Goal: Task Accomplishment & Management: Manage account settings

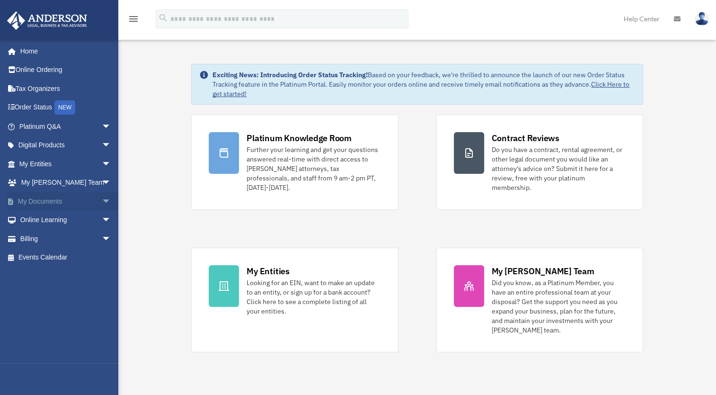
click at [102, 203] on span "arrow_drop_down" at bounding box center [111, 201] width 19 height 19
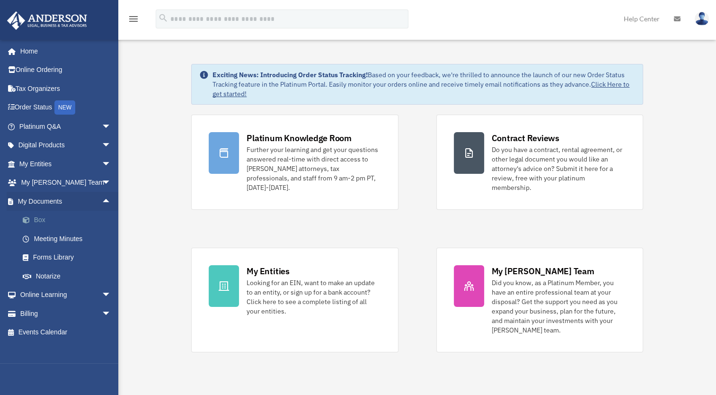
click at [58, 218] on link "Box" at bounding box center [69, 220] width 112 height 19
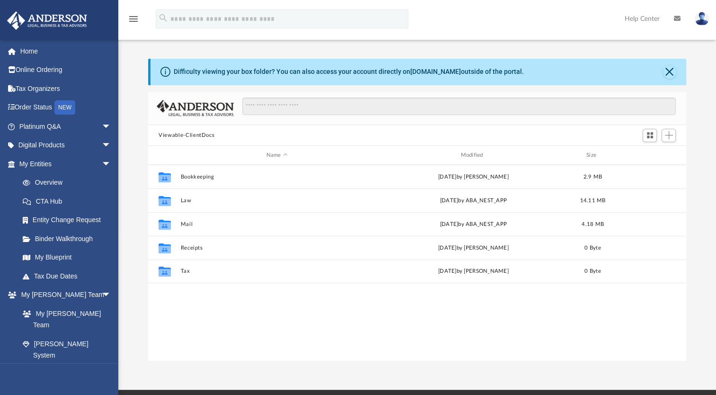
scroll to position [208, 530]
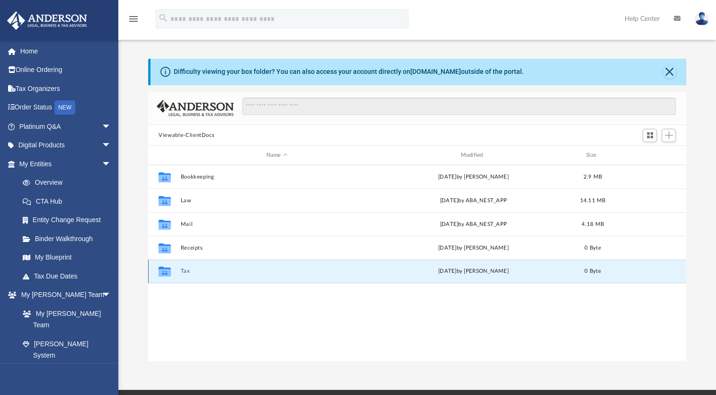
click at [185, 272] on button "Tax" at bounding box center [277, 271] width 193 height 6
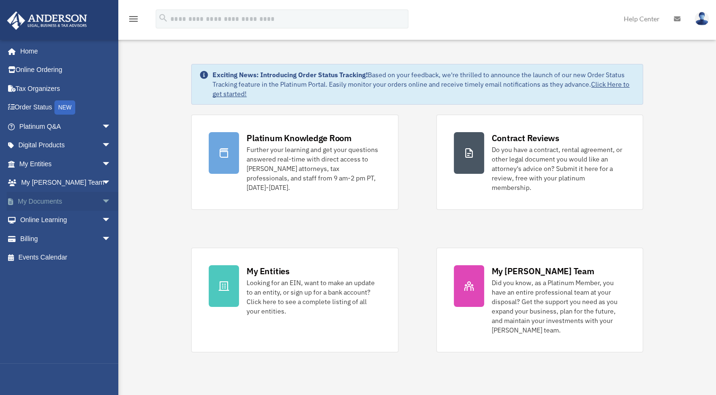
click at [102, 200] on span "arrow_drop_down" at bounding box center [111, 201] width 19 height 19
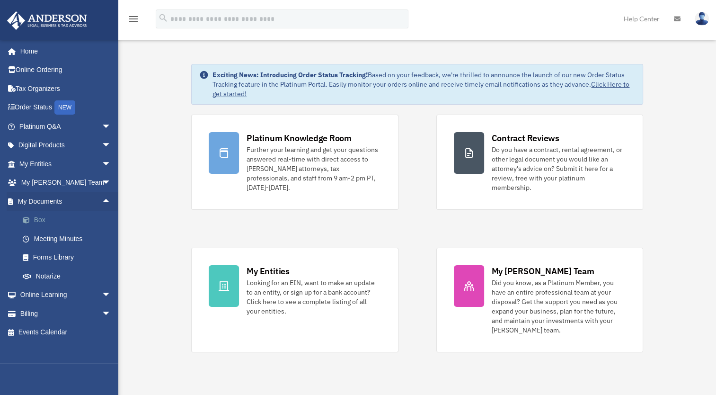
click at [57, 224] on link "Box" at bounding box center [69, 220] width 112 height 19
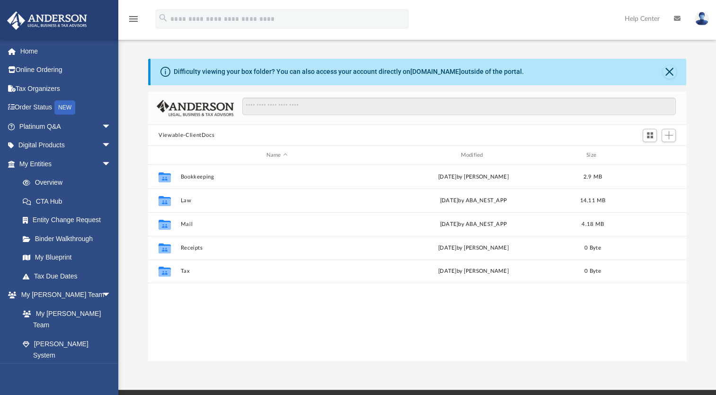
scroll to position [208, 530]
click at [655, 136] on button "Switch to Grid View" at bounding box center [650, 135] width 14 height 13
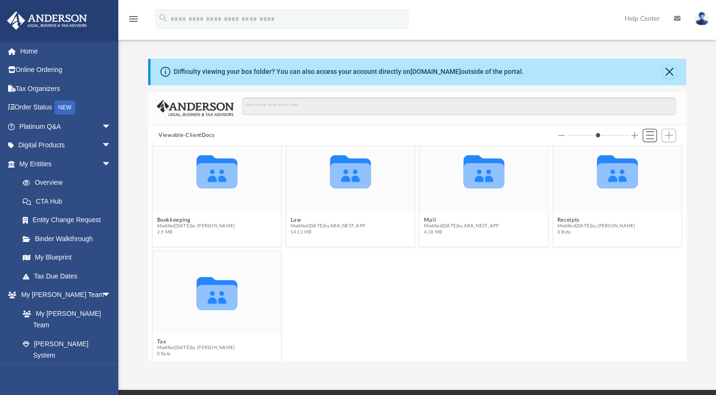
scroll to position [32, 0]
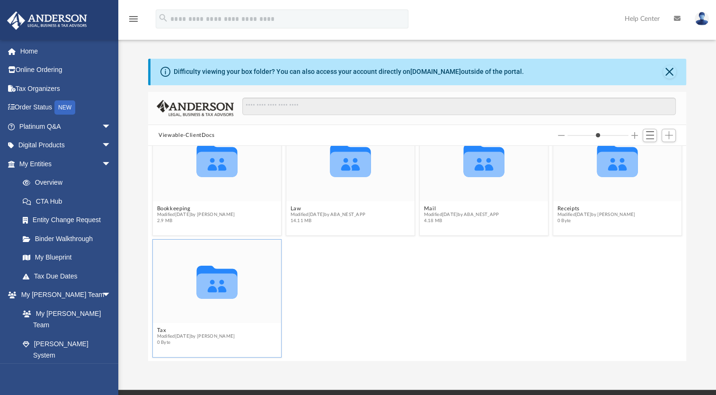
click at [207, 294] on icon "grid" at bounding box center [217, 285] width 41 height 25
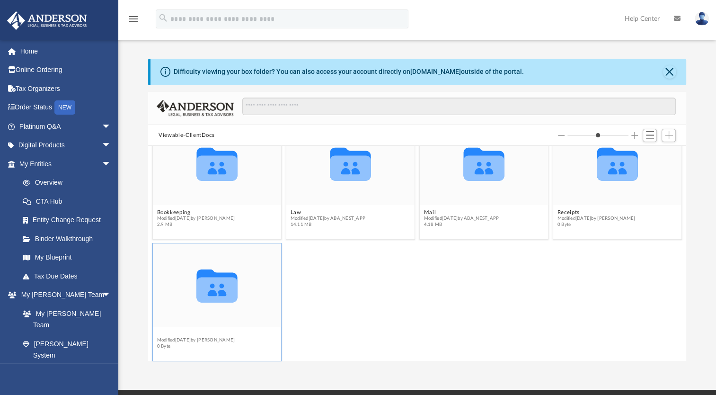
click at [160, 328] on figcaption "Tax Modified Tue Jul 29 2025 by Camelia Ramli 0 Byte" at bounding box center [217, 340] width 128 height 25
click at [165, 333] on button "Tax" at bounding box center [196, 334] width 78 height 6
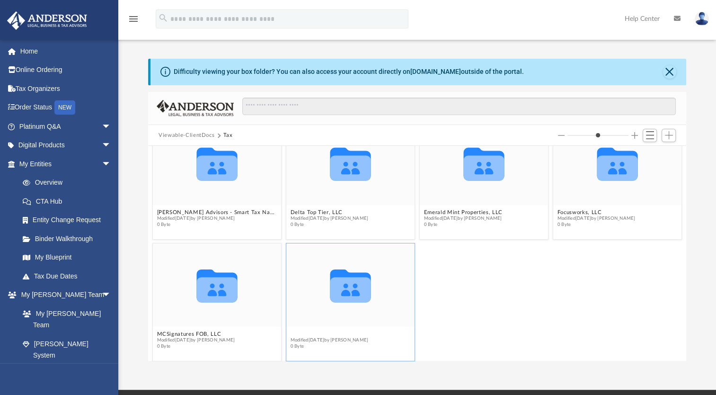
click at [294, 328] on figcaption "Personal Modified Tue Jul 29 2025 by Camelia Ramli 0 Byte" at bounding box center [350, 340] width 128 height 25
click at [299, 332] on button "Personal" at bounding box center [330, 334] width 78 height 6
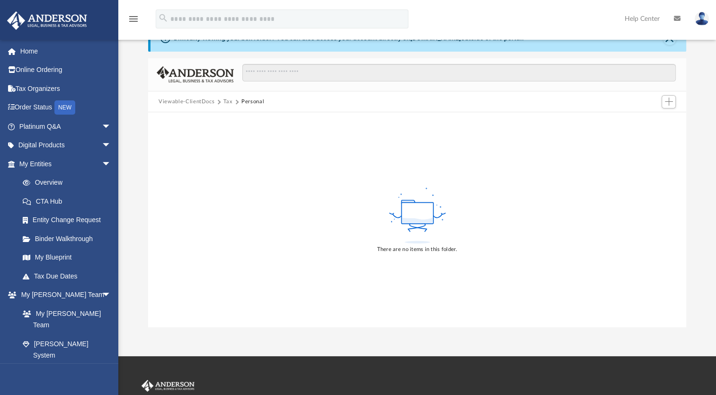
scroll to position [47, 0]
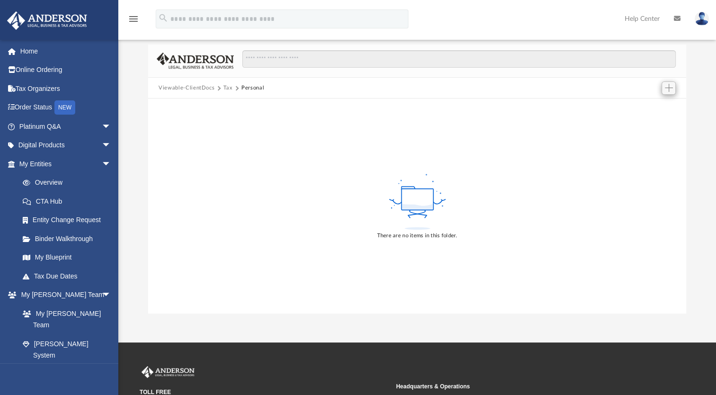
click at [676, 90] on div at bounding box center [668, 88] width 19 height 18
click at [674, 91] on button "Add" at bounding box center [669, 87] width 14 height 13
click at [654, 108] on li "Upload" at bounding box center [656, 107] width 30 height 10
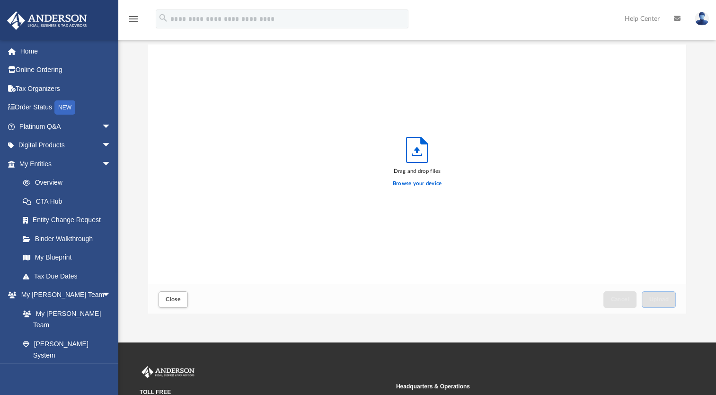
scroll to position [233, 530]
click at [413, 183] on label "Browse your device" at bounding box center [417, 183] width 49 height 9
click at [0, 0] on input "Browse your device" at bounding box center [0, 0] width 0 height 0
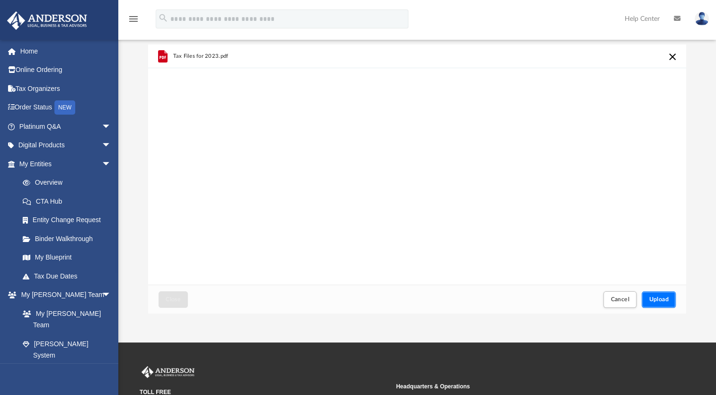
click at [658, 298] on span "Upload" at bounding box center [659, 299] width 20 height 6
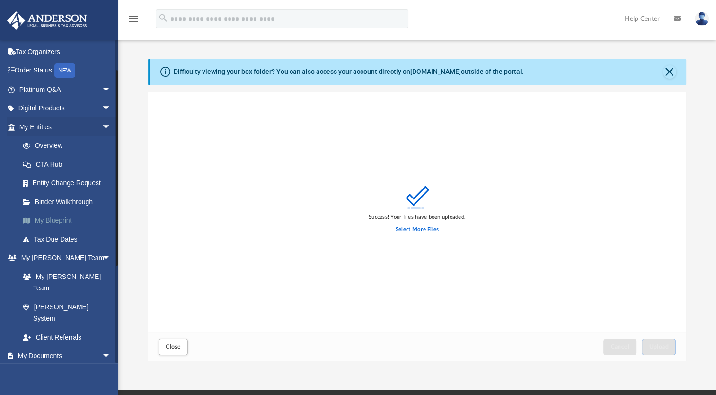
scroll to position [142, 0]
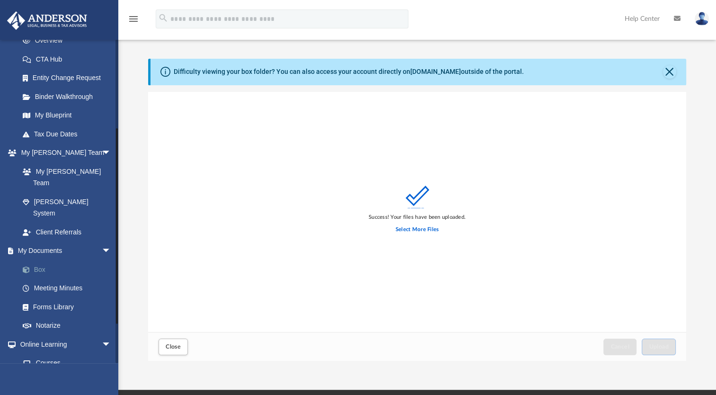
click at [34, 260] on link "Box" at bounding box center [69, 269] width 112 height 19
click at [35, 260] on link "Box" at bounding box center [69, 269] width 112 height 19
click at [176, 344] on span "Close" at bounding box center [173, 347] width 15 height 6
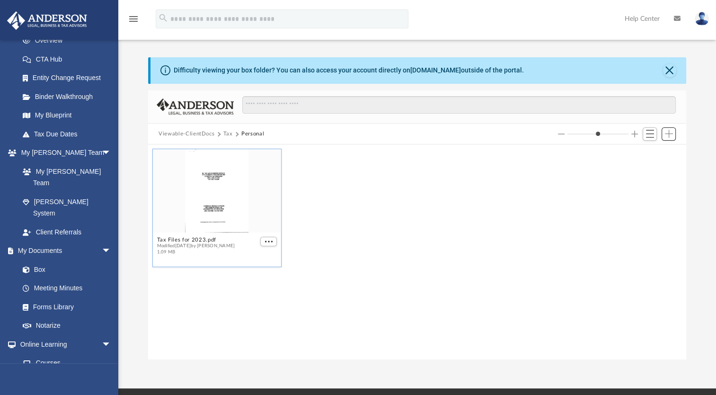
scroll to position [0, 0]
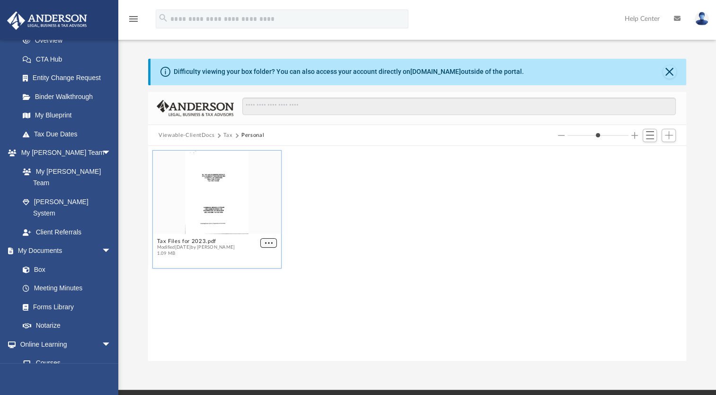
click at [263, 243] on button "More options" at bounding box center [268, 243] width 17 height 10
click at [254, 276] on li "Download" at bounding box center [257, 275] width 27 height 10
click at [665, 139] on span "Add" at bounding box center [669, 135] width 8 height 8
click at [653, 154] on li "Upload" at bounding box center [656, 154] width 30 height 10
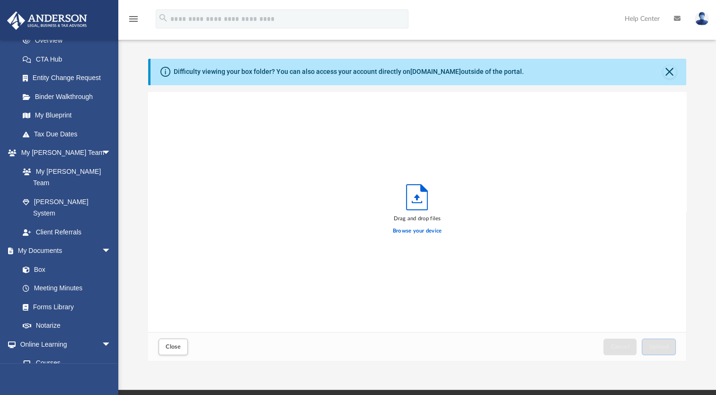
scroll to position [233, 530]
click at [415, 199] on icon "Upload" at bounding box center [417, 197] width 21 height 25
click at [405, 233] on label "Browse your device" at bounding box center [417, 231] width 49 height 9
click at [0, 0] on input "Browse your device" at bounding box center [0, 0] width 0 height 0
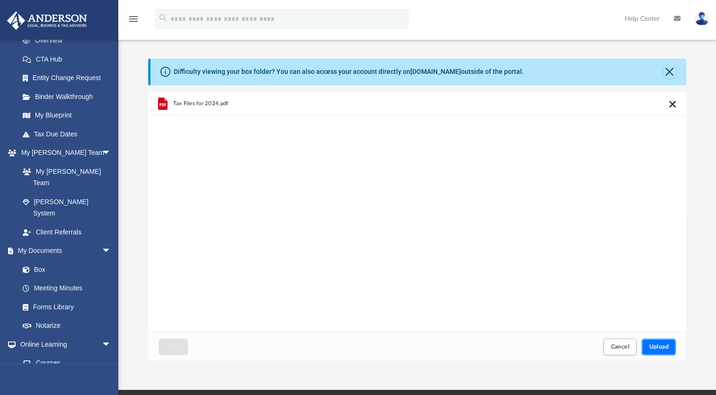
click at [665, 341] on button "Upload" at bounding box center [659, 346] width 34 height 17
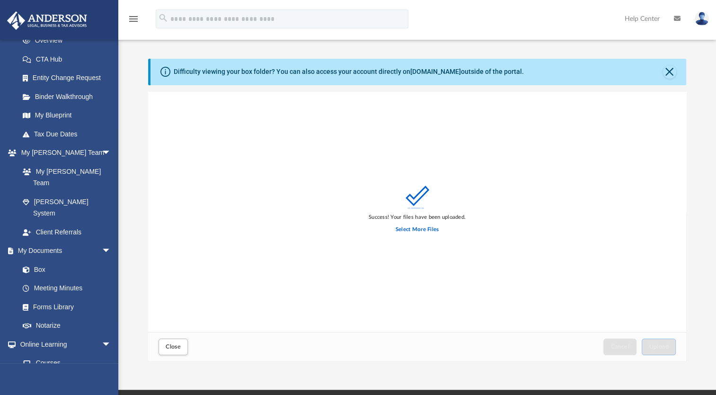
click at [130, 18] on icon "menu" at bounding box center [133, 18] width 11 height 11
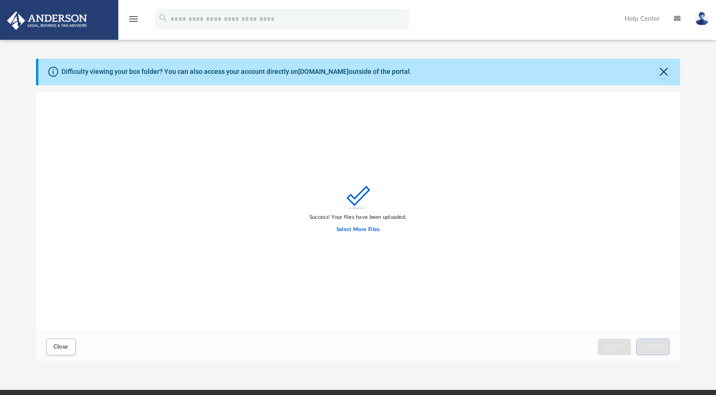
scroll to position [0, 0]
click at [134, 19] on icon "menu" at bounding box center [133, 18] width 11 height 11
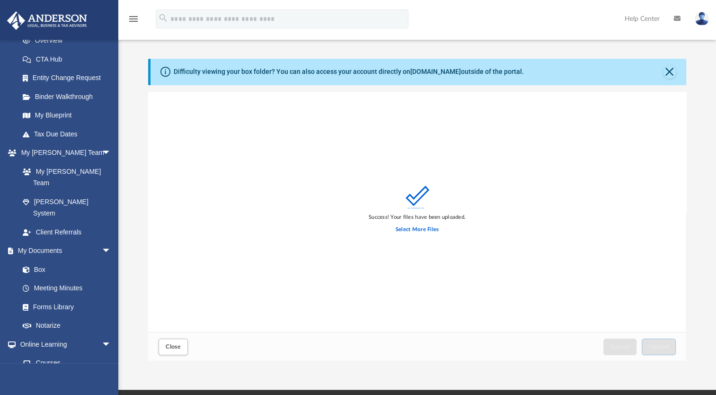
scroll to position [233, 530]
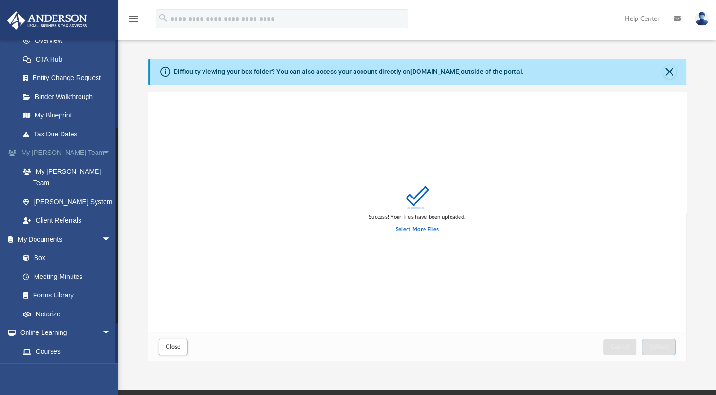
drag, startPoint x: 134, startPoint y: 19, endPoint x: 87, endPoint y: 150, distance: 139.1
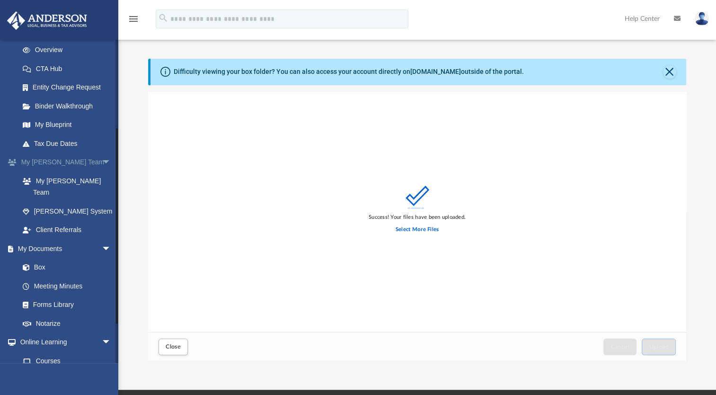
scroll to position [128, 0]
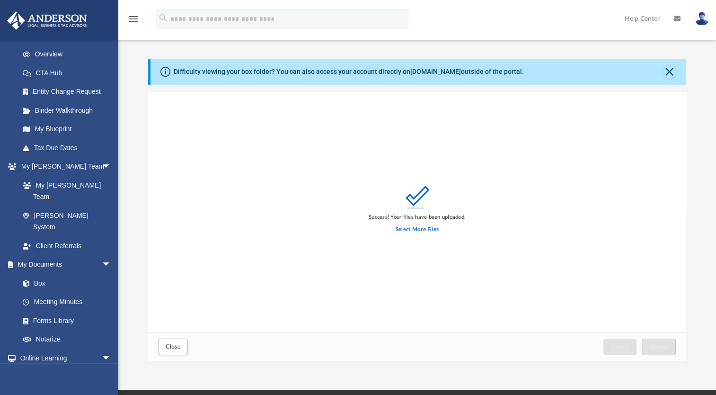
click at [700, 18] on img at bounding box center [702, 19] width 14 height 14
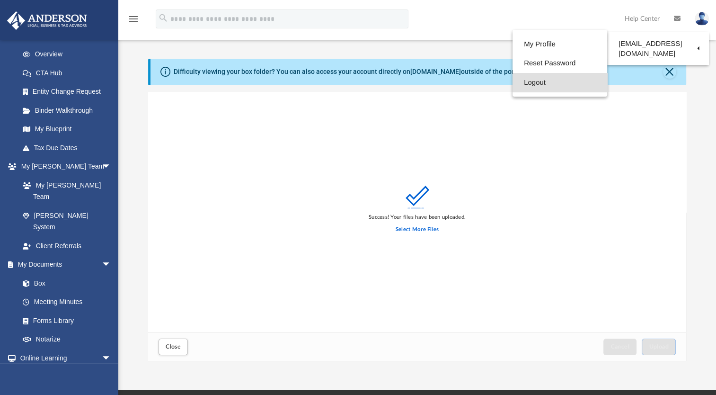
click at [536, 84] on link "Logout" at bounding box center [560, 82] width 95 height 19
